Goal: Entertainment & Leisure: Consume media (video, audio)

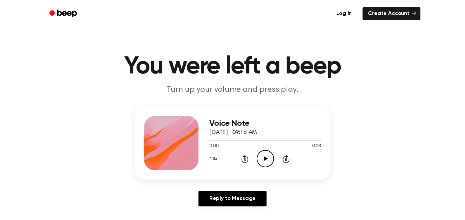
click at [262, 162] on icon "Play Audio" at bounding box center [265, 158] width 17 height 17
click at [262, 162] on icon "Pause Audio" at bounding box center [265, 158] width 17 height 17
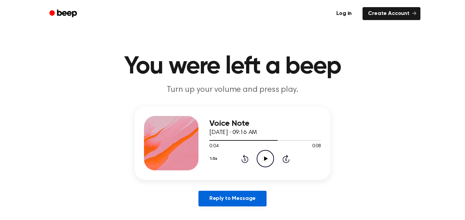
click at [235, 201] on link "Reply to Message" at bounding box center [232, 199] width 68 height 16
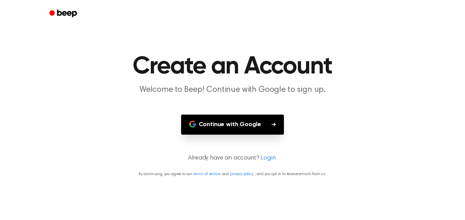
click at [235, 118] on button "Continue with Google" at bounding box center [232, 125] width 103 height 20
click at [133, 111] on main "Create an Account Welcome to Beep! Continue with Google to sign up. Continue wi…" at bounding box center [232, 110] width 465 height 220
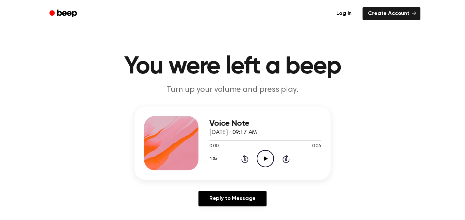
click at [267, 158] on icon "Play Audio" at bounding box center [265, 158] width 17 height 17
click at [264, 166] on icon "Play Audio" at bounding box center [265, 158] width 17 height 17
click at [263, 160] on icon "Play Audio" at bounding box center [265, 158] width 17 height 17
click at [263, 161] on icon "Pause Audio" at bounding box center [265, 158] width 17 height 17
click at [263, 161] on icon "Play Audio" at bounding box center [265, 158] width 17 height 17
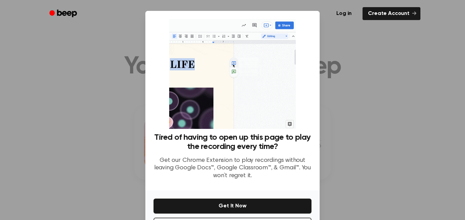
click at [359, 66] on div at bounding box center [232, 110] width 465 height 220
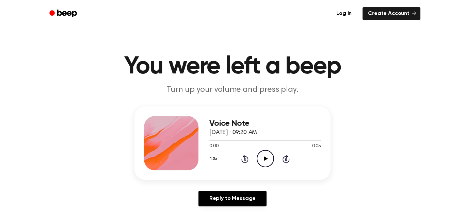
click at [261, 154] on icon "Play Audio" at bounding box center [265, 158] width 17 height 17
click at [262, 157] on icon "Play Audio" at bounding box center [265, 158] width 17 height 17
click at [259, 160] on icon "Play Audio" at bounding box center [265, 158] width 17 height 17
click at [265, 164] on icon "Play Audio" at bounding box center [265, 158] width 17 height 17
click at [262, 155] on icon "Play Audio" at bounding box center [265, 158] width 17 height 17
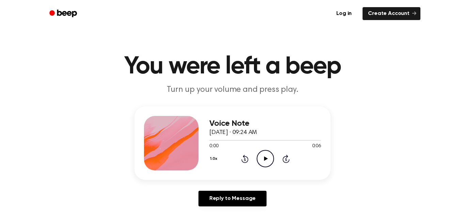
click at [271, 156] on icon "Play Audio" at bounding box center [265, 158] width 17 height 17
